Goal: Understand process/instructions

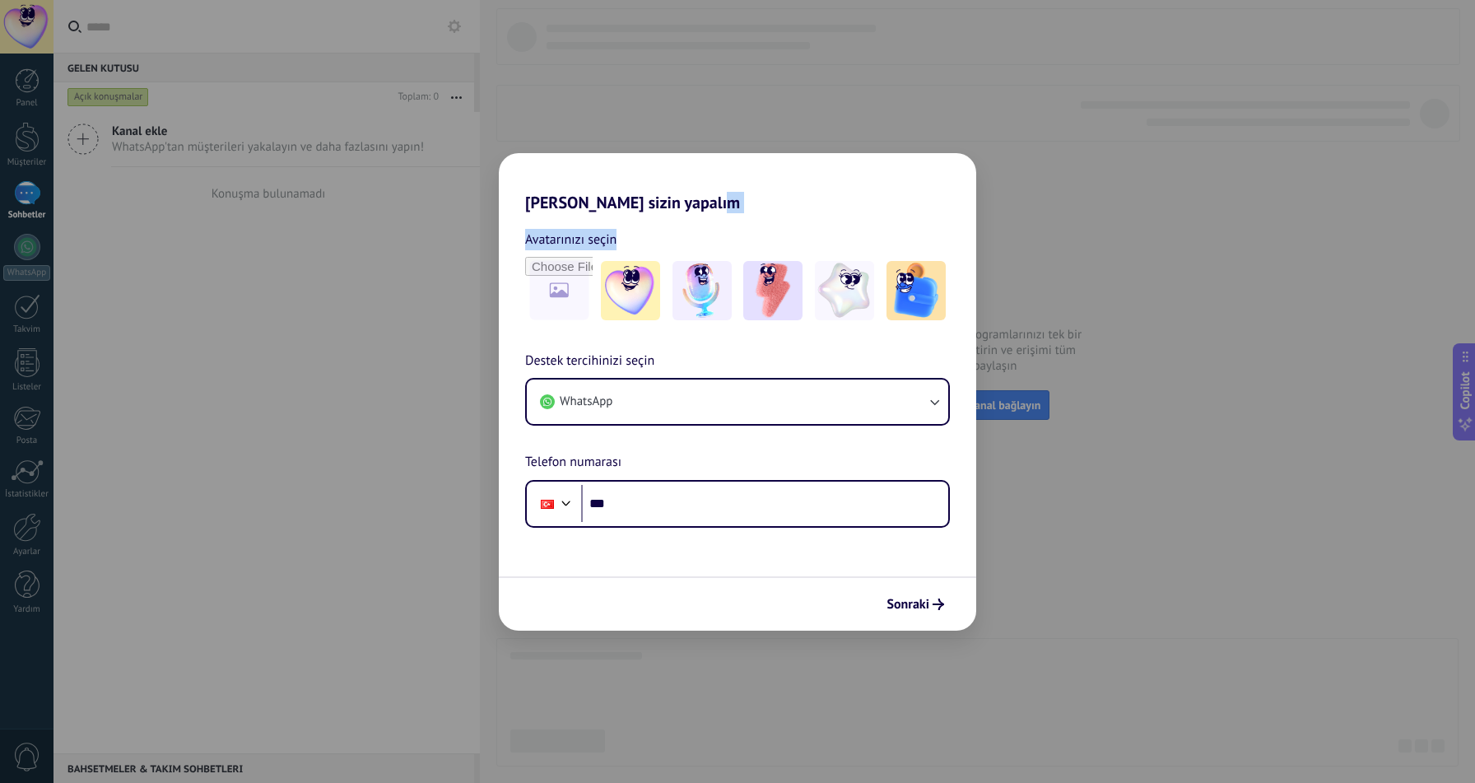
drag, startPoint x: 800, startPoint y: 179, endPoint x: 813, endPoint y: 233, distance: 55.9
click at [813, 233] on div "[PERSON_NAME] sizin yapalım Avatarınızı seçin Destek tercihinizi seçin WhatsApp…" at bounding box center [737, 391] width 477 height 477
click at [316, 402] on div "[PERSON_NAME] sizin yapalım Avatarınızı seçin Destek tercihinizi seçin WhatsApp…" at bounding box center [737, 391] width 1475 height 783
click at [26, 91] on div "[PERSON_NAME] sizin yapalım Avatarınızı seçin Destek tercihinizi seçin WhatsApp…" at bounding box center [737, 391] width 1475 height 783
click at [918, 598] on span "Sonraki" at bounding box center [907, 604] width 43 height 12
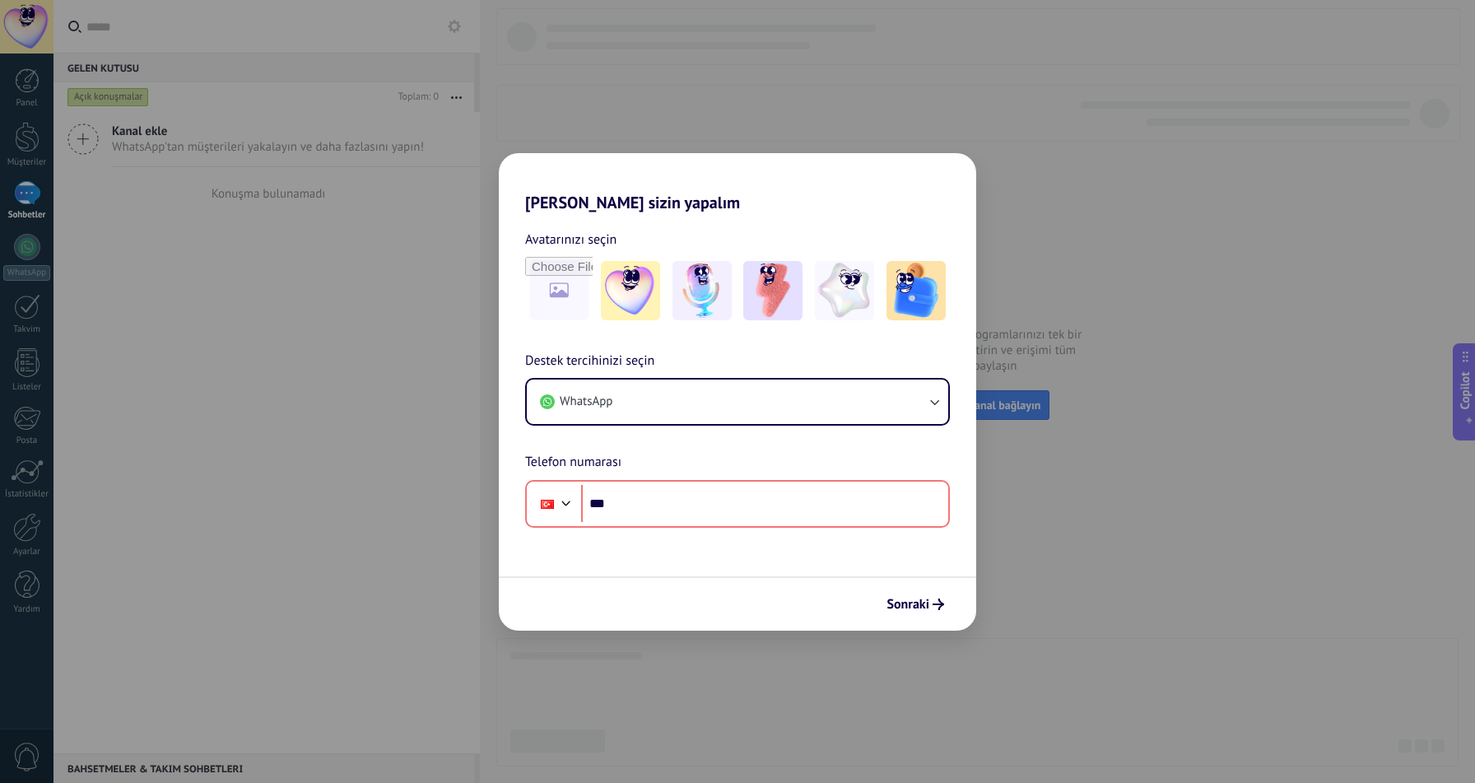
click at [910, 160] on h2 "[PERSON_NAME] sizin yapalım" at bounding box center [737, 182] width 477 height 59
